Goal: Transaction & Acquisition: Book appointment/travel/reservation

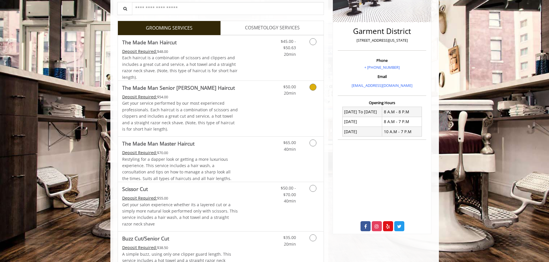
scroll to position [144, 0]
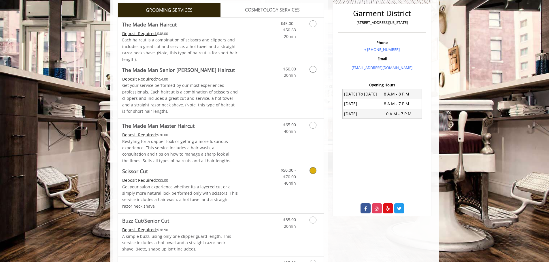
click at [214, 181] on div "Deposit Required: $55.00" at bounding box center [180, 180] width 116 height 6
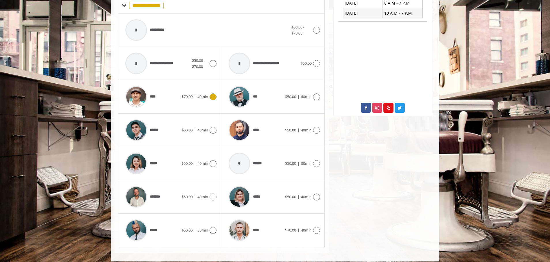
scroll to position [250, 0]
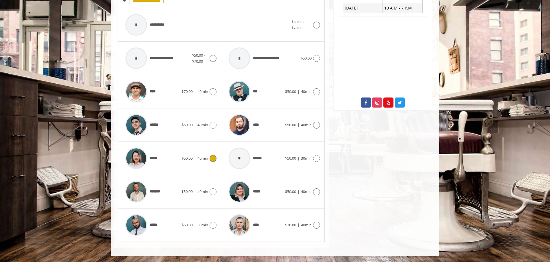
click at [144, 157] on img at bounding box center [136, 159] width 22 height 22
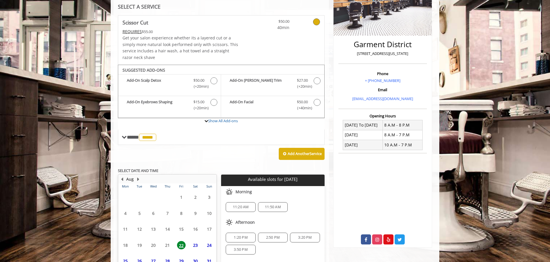
scroll to position [152, 0]
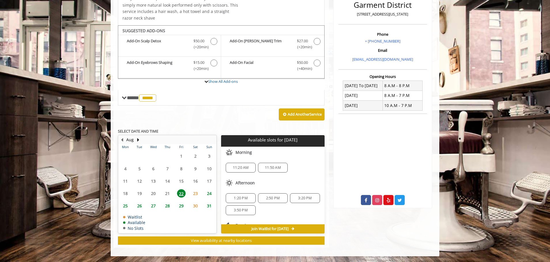
click at [240, 169] on span "11:20 AM" at bounding box center [241, 168] width 16 height 5
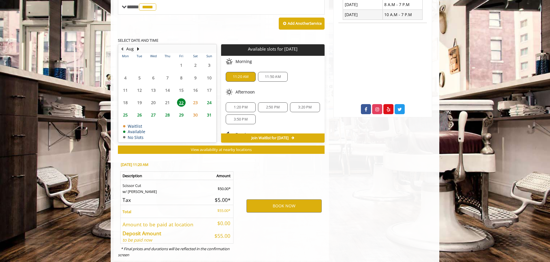
scroll to position [256, 0]
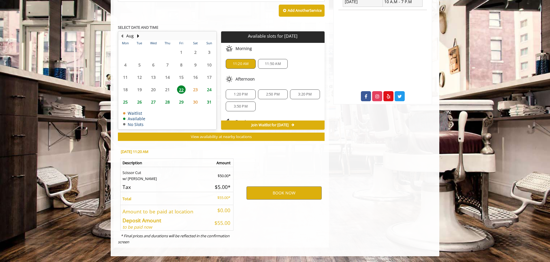
click at [269, 65] on span "11:50 AM" at bounding box center [273, 64] width 16 height 5
click at [279, 194] on button "BOOK NOW" at bounding box center [283, 193] width 75 height 13
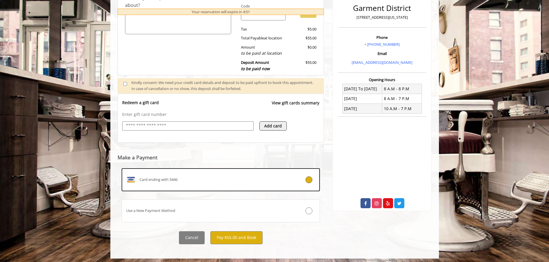
scroll to position [150, 0]
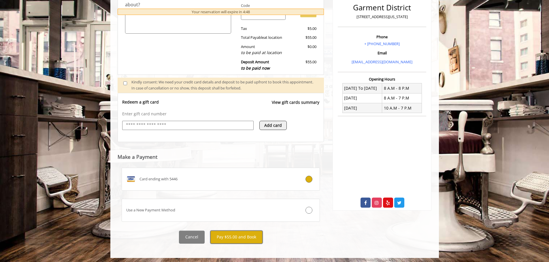
click at [232, 237] on button "Pay $55.00 and Book" at bounding box center [236, 237] width 52 height 13
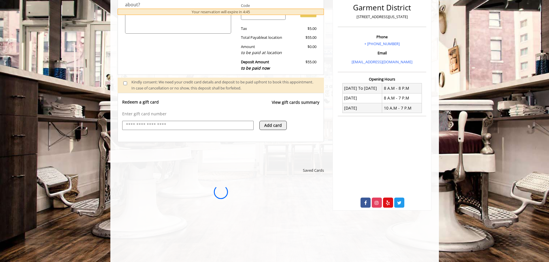
scroll to position [0, 0]
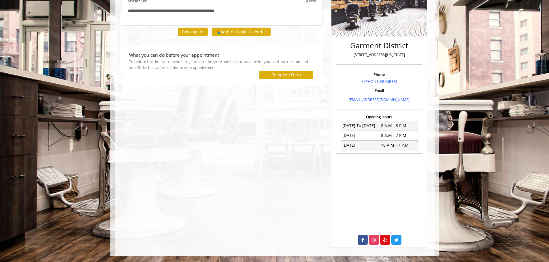
scroll to position [11, 0]
